Goal: Complete application form

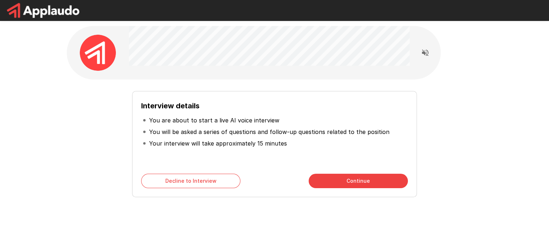
click at [351, 180] on button "Continue" at bounding box center [358, 181] width 99 height 14
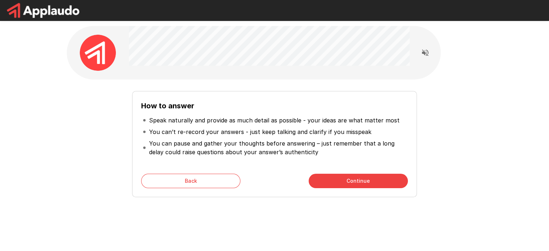
click at [351, 180] on button "Continue" at bounding box center [358, 181] width 99 height 14
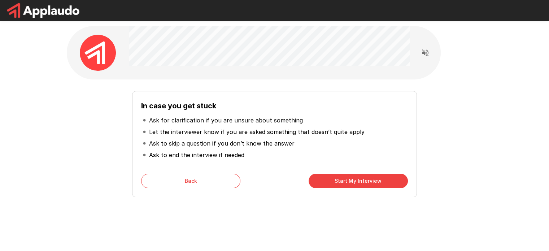
click at [351, 180] on button "Start My Interview" at bounding box center [358, 181] width 99 height 14
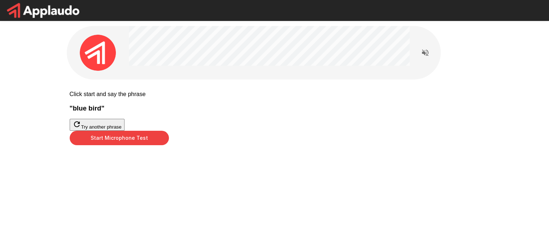
click at [169, 145] on button "Start Microphone Test" at bounding box center [119, 138] width 99 height 14
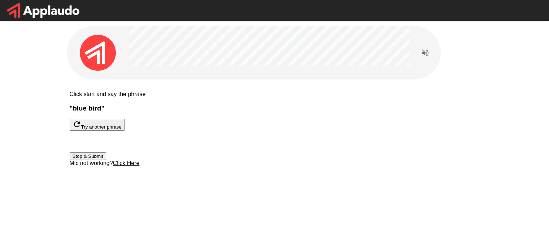
click at [106, 160] on button "Stop & Submit" at bounding box center [88, 156] width 36 height 8
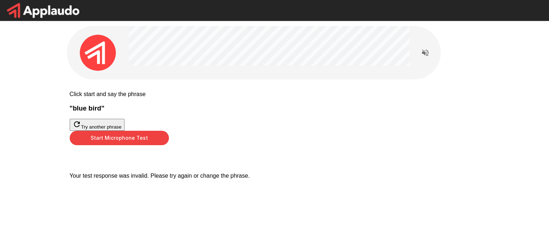
click at [169, 145] on button "Start Microphone Test" at bounding box center [119, 138] width 99 height 14
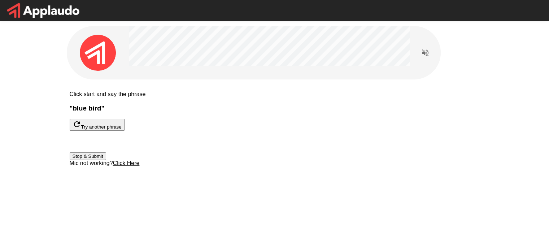
click at [160, 166] on div "Stop & Submit Mic not working? Click Here" at bounding box center [275, 149] width 410 height 36
click at [106, 160] on button "Stop & Submit" at bounding box center [88, 156] width 36 height 8
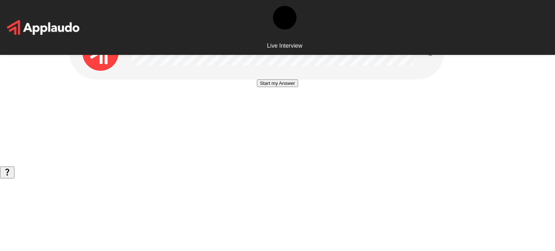
drag, startPoint x: 270, startPoint y: 156, endPoint x: 244, endPoint y: 159, distance: 26.6
click at [257, 87] on button "Start my Answer" at bounding box center [277, 83] width 41 height 8
click at [348, 109] on div "Stop & Submit Click here to submit your answer" at bounding box center [277, 93] width 416 height 29
click at [286, 109] on button "Stop & Submit" at bounding box center [277, 105] width 36 height 8
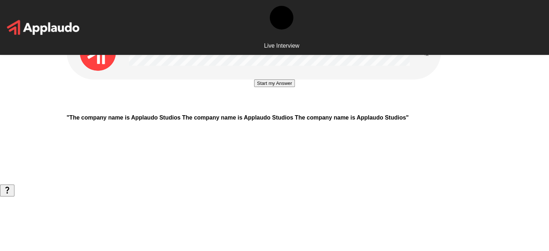
click at [270, 87] on button "Start my Answer" at bounding box center [274, 83] width 41 height 8
click at [270, 109] on button "Stop & Submit" at bounding box center [274, 105] width 36 height 8
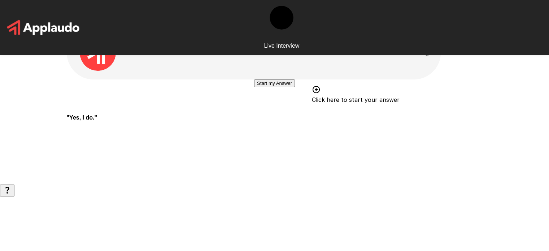
click at [275, 87] on button "Start my Answer" at bounding box center [274, 83] width 41 height 8
click at [275, 109] on button "Stop & Submit" at bounding box center [274, 105] width 36 height 8
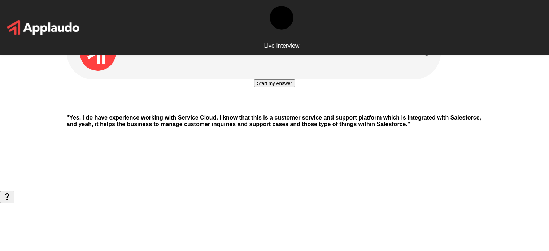
click at [275, 87] on button "Start my Answer" at bounding box center [274, 83] width 41 height 8
click at [275, 109] on button "Stop & Submit" at bounding box center [274, 105] width 36 height 8
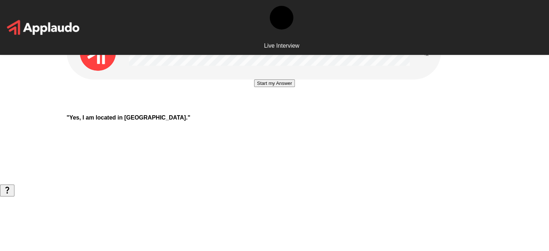
click at [266, 87] on button "Start my Answer" at bounding box center [274, 83] width 41 height 8
click at [265, 109] on button "Stop & Submit" at bounding box center [274, 105] width 36 height 8
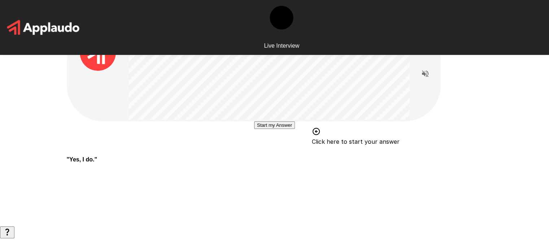
click at [279, 129] on button "Start my Answer" at bounding box center [274, 125] width 41 height 8
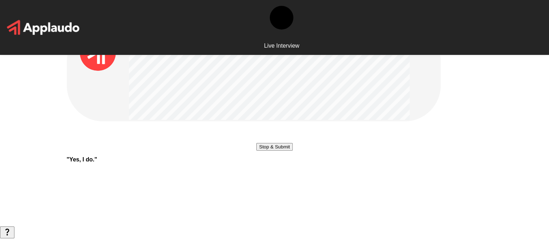
click at [279, 151] on button "Stop & Submit" at bounding box center [274, 147] width 36 height 8
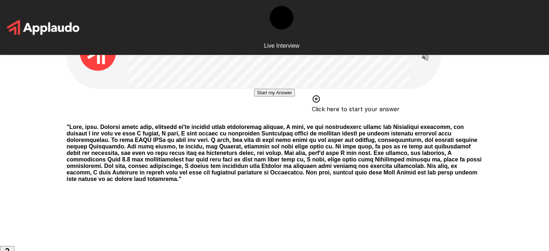
drag, startPoint x: 264, startPoint y: 164, endPoint x: 261, endPoint y: 172, distance: 8.8
click at [261, 96] on button "Start my Answer" at bounding box center [274, 93] width 41 height 8
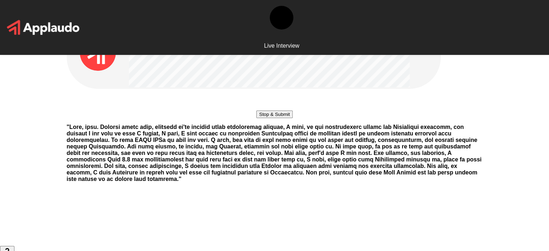
click at [274, 118] on button "Stop & Submit" at bounding box center [274, 114] width 36 height 8
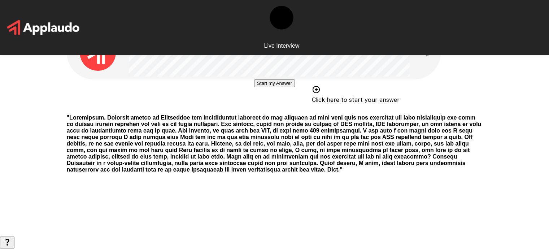
click at [271, 87] on button "Start my Answer" at bounding box center [274, 83] width 41 height 8
click at [271, 109] on button "Stop & Submit" at bounding box center [274, 105] width 36 height 8
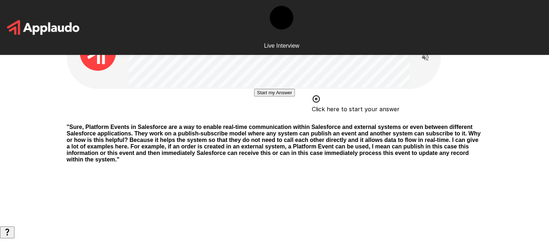
click at [270, 96] on button "Start my Answer" at bounding box center [274, 93] width 41 height 8
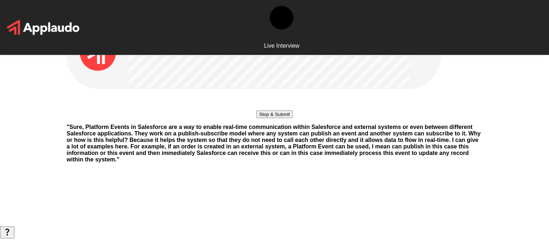
click at [270, 118] on button "Stop & Submit" at bounding box center [274, 114] width 36 height 8
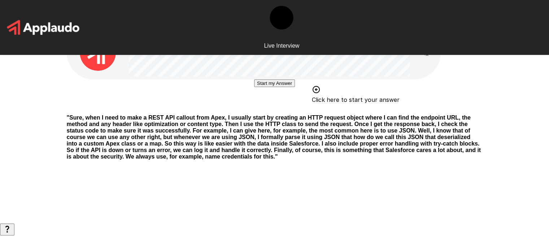
click at [276, 87] on button "Start my Answer" at bounding box center [274, 83] width 41 height 8
click at [276, 109] on button "Stop & Submit" at bounding box center [274, 105] width 36 height 8
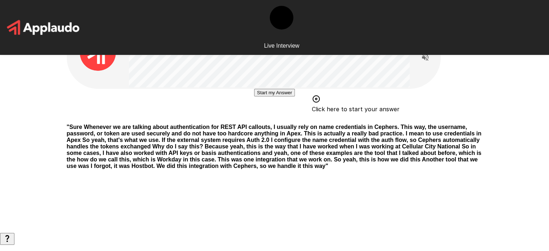
click at [262, 96] on button "Start my Answer" at bounding box center [274, 93] width 41 height 8
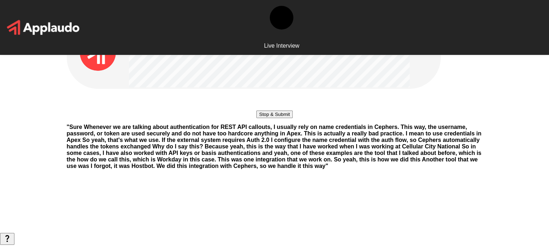
click at [262, 118] on button "Stop & Submit" at bounding box center [274, 114] width 36 height 8
